Goal: Find specific page/section: Find specific page/section

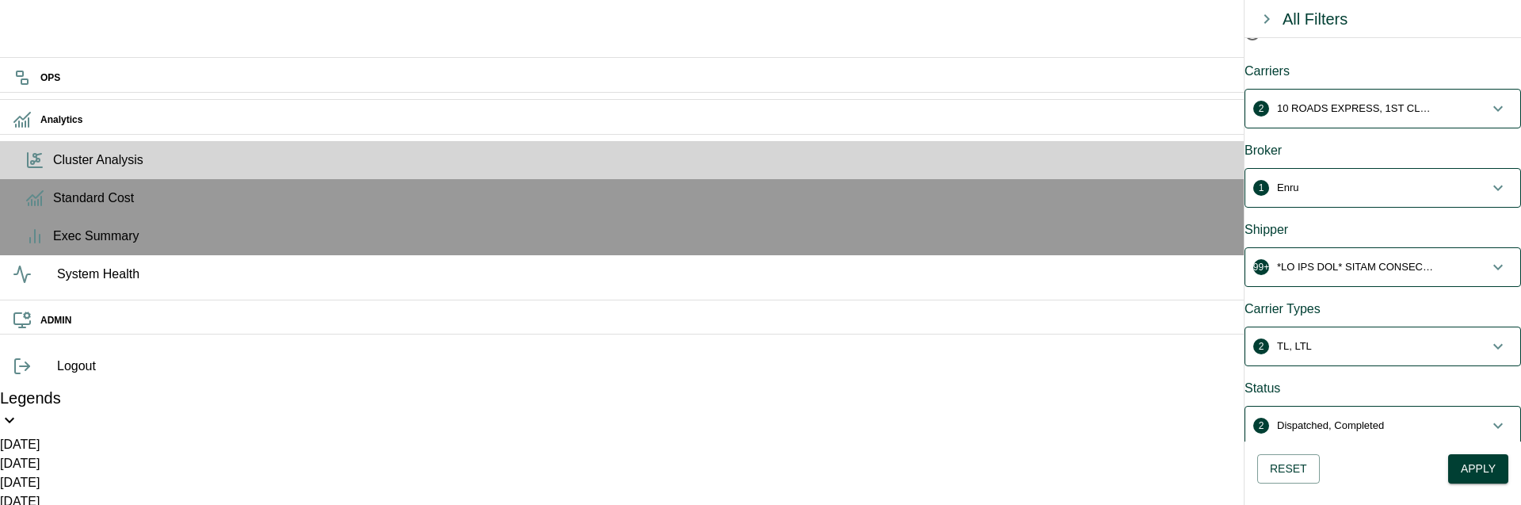
scroll to position [235, 0]
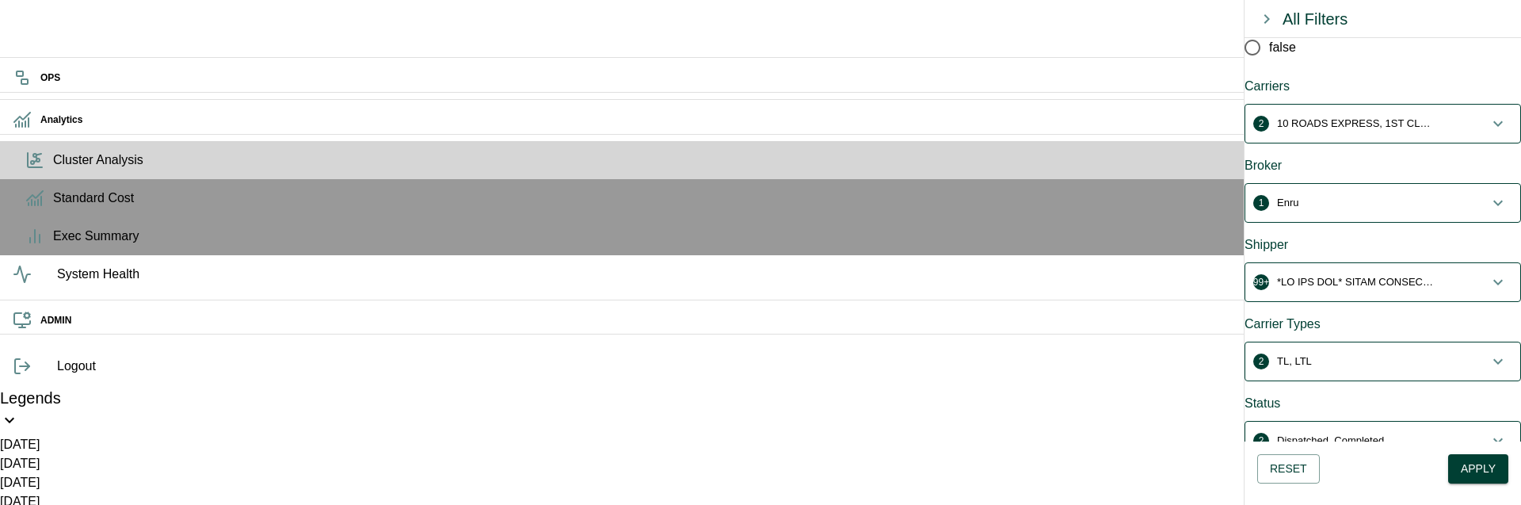
click at [1314, 116] on p "10 ROADS EXPRESS, 1ST CLASS EXPRESS INC" at bounding box center [1356, 124] width 158 height 16
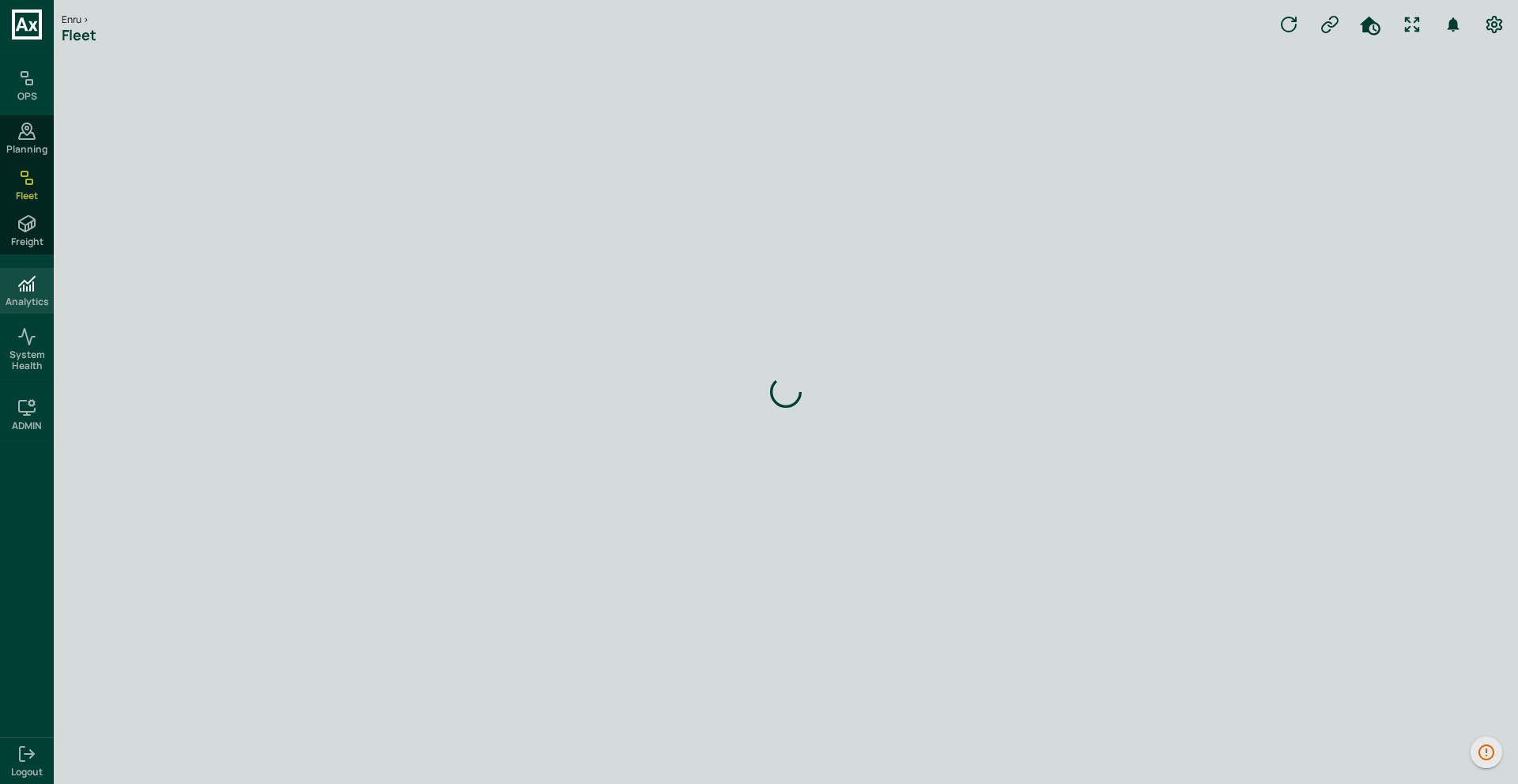
click at [34, 276] on icon at bounding box center [27, 281] width 16 height 10
click at [26, 303] on h6 "Analytics" at bounding box center [28, 301] width 44 height 11
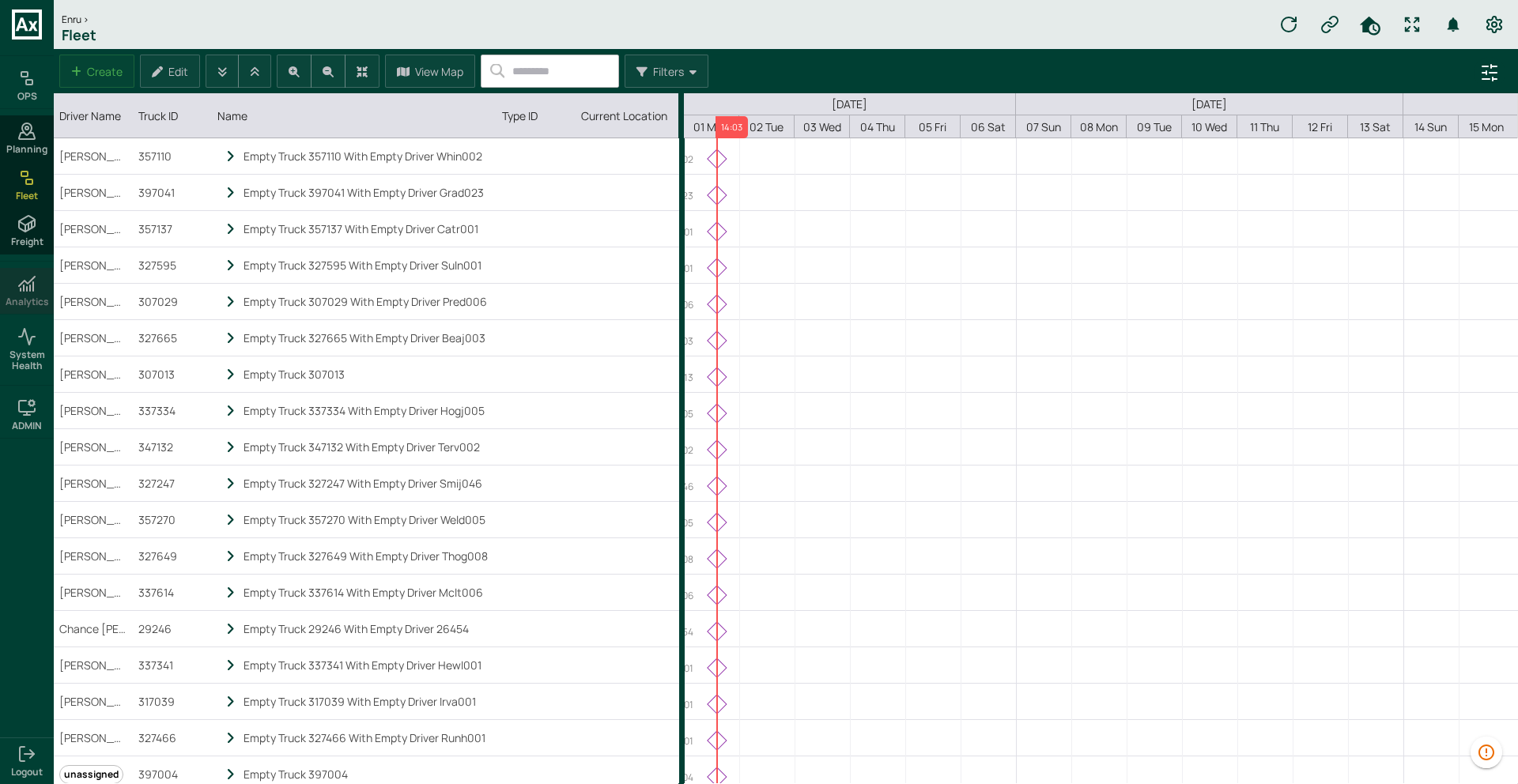
click at [26, 309] on div "Analytics" at bounding box center [27, 291] width 54 height 46
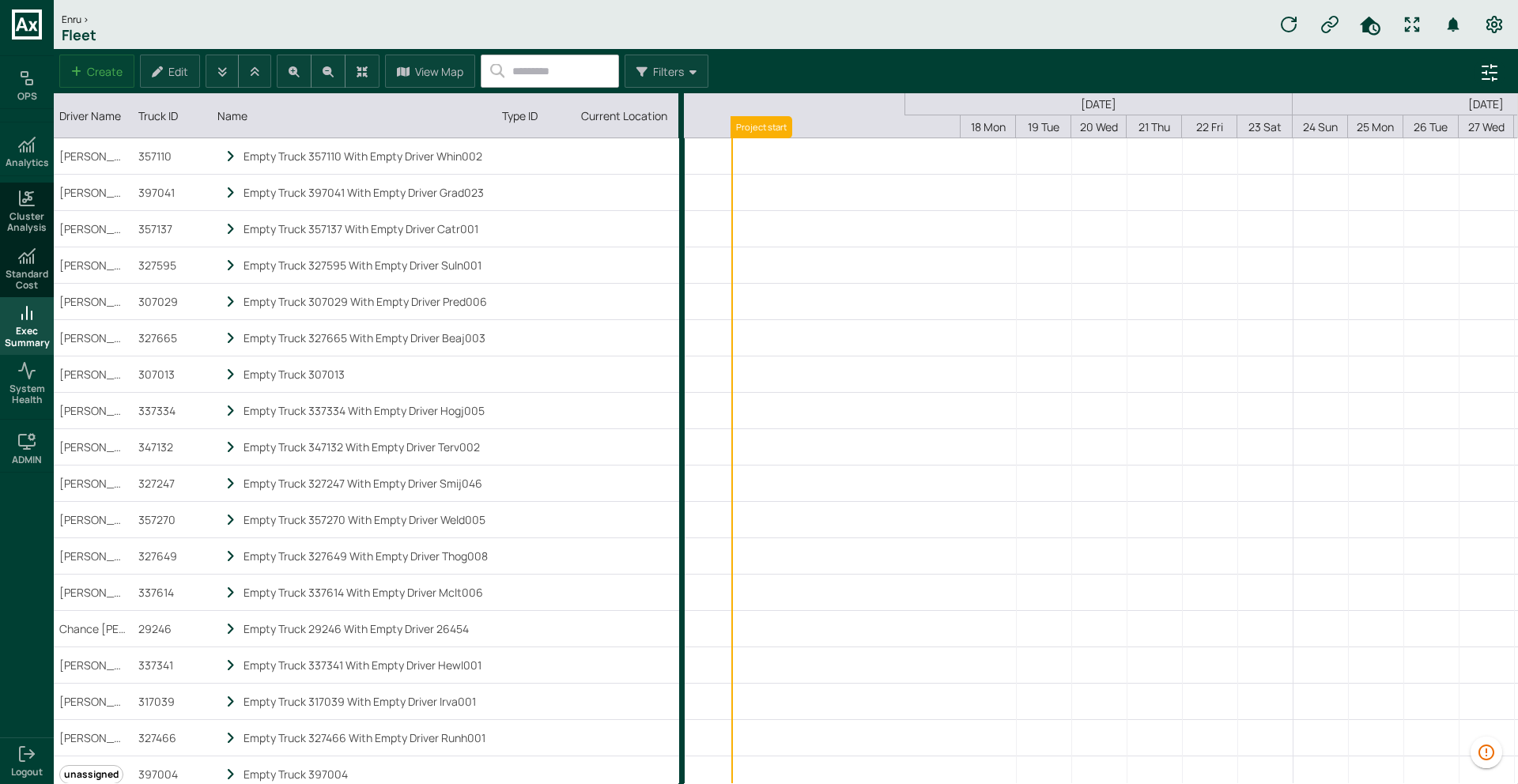
scroll to position [0, 276]
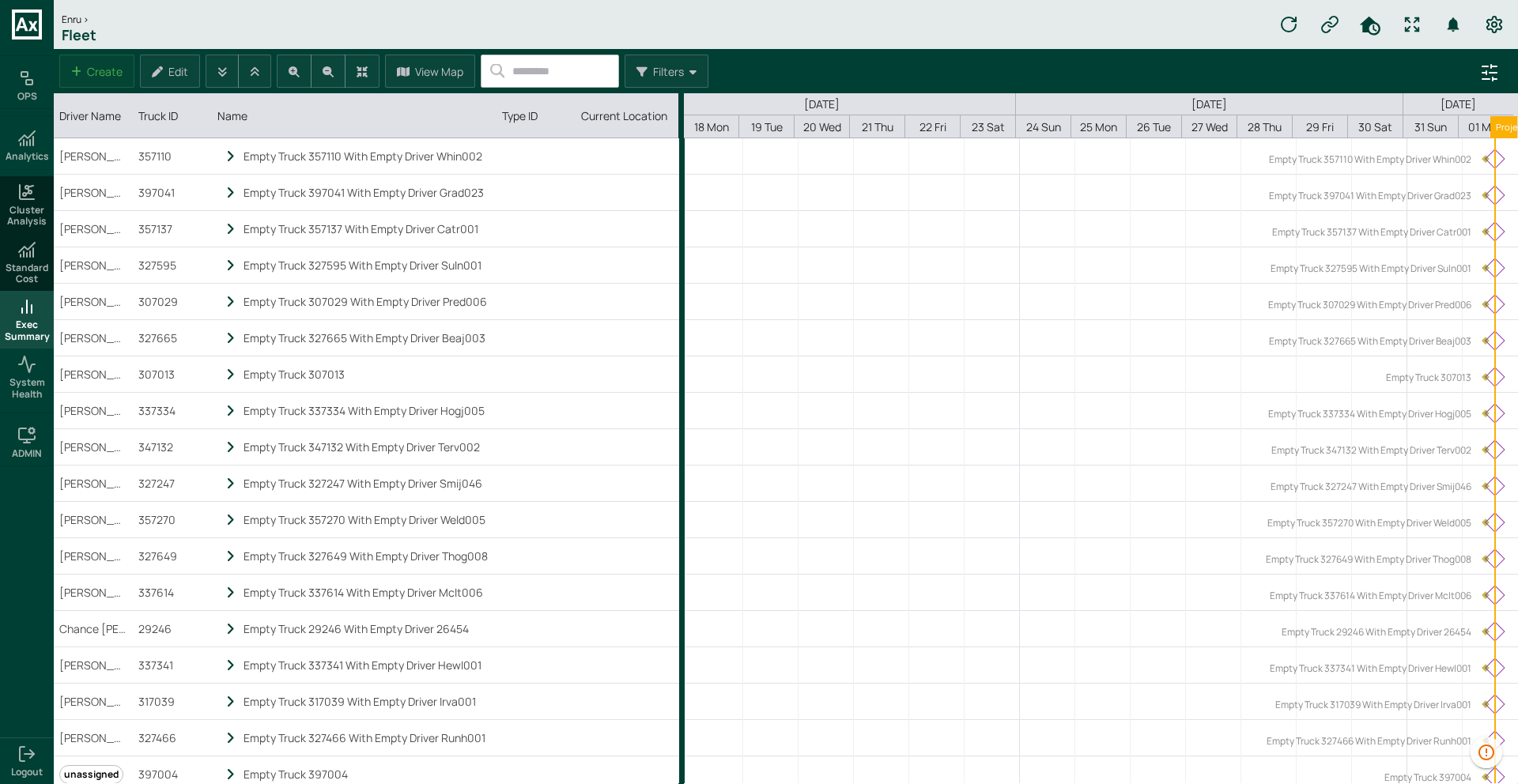
click at [25, 329] on span "Exec Summary" at bounding box center [27, 330] width 48 height 23
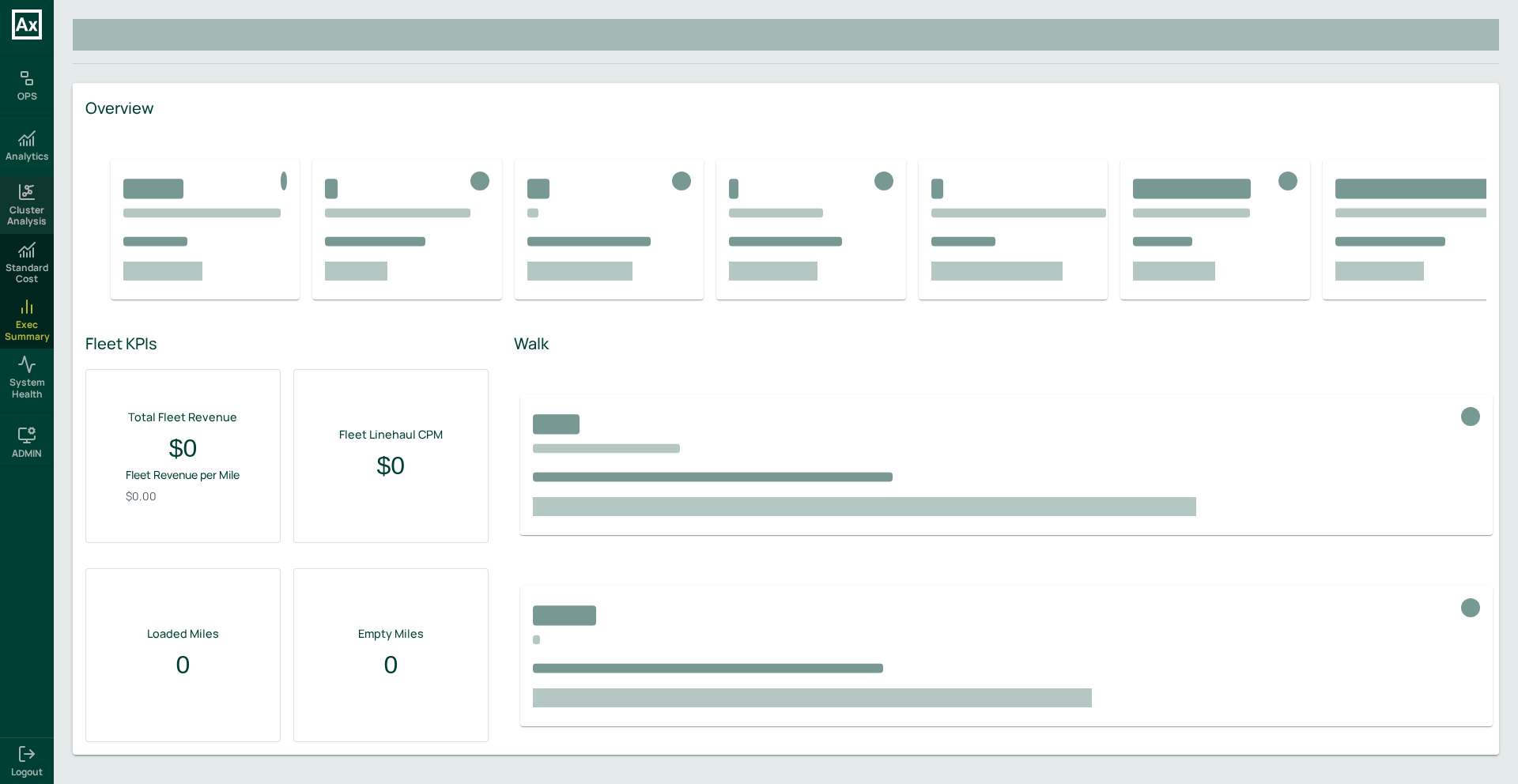
click at [26, 223] on span "Cluster Analysis" at bounding box center [27, 215] width 48 height 23
